Goal: Check status: Check status

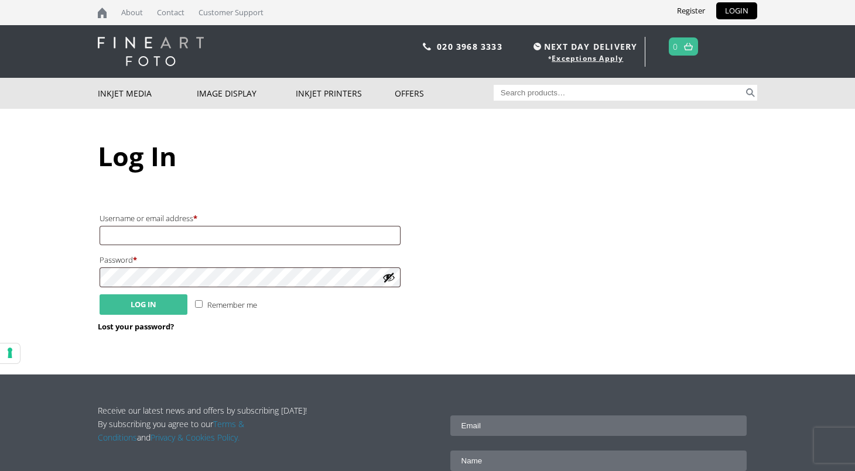
type input "[EMAIL_ADDRESS][DOMAIN_NAME]"
click at [159, 307] on button "Log in" at bounding box center [144, 304] width 88 height 20
click at [157, 308] on button "Log in" at bounding box center [144, 304] width 88 height 20
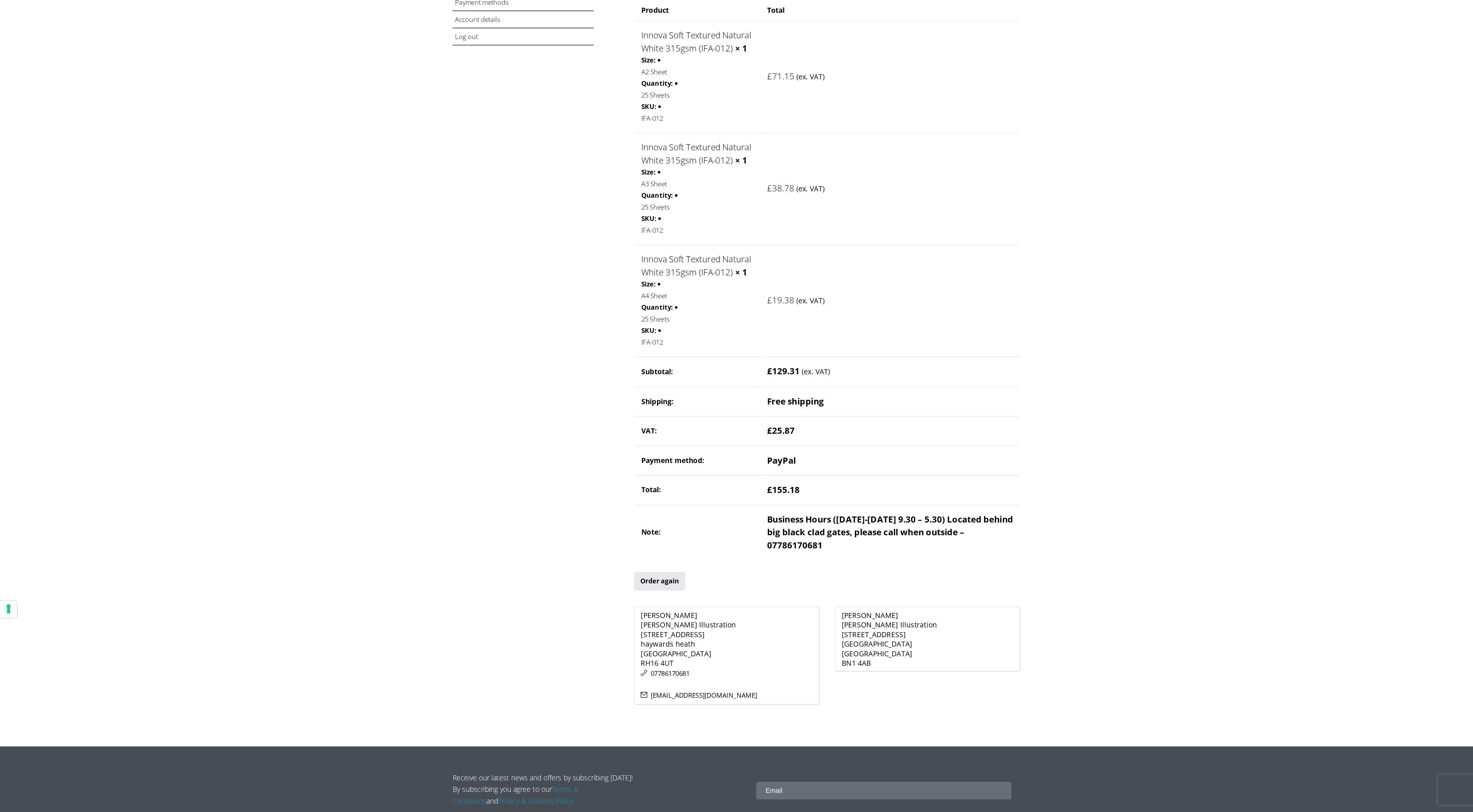
scroll to position [38, 0]
